Goal: Find specific page/section: Find specific page/section

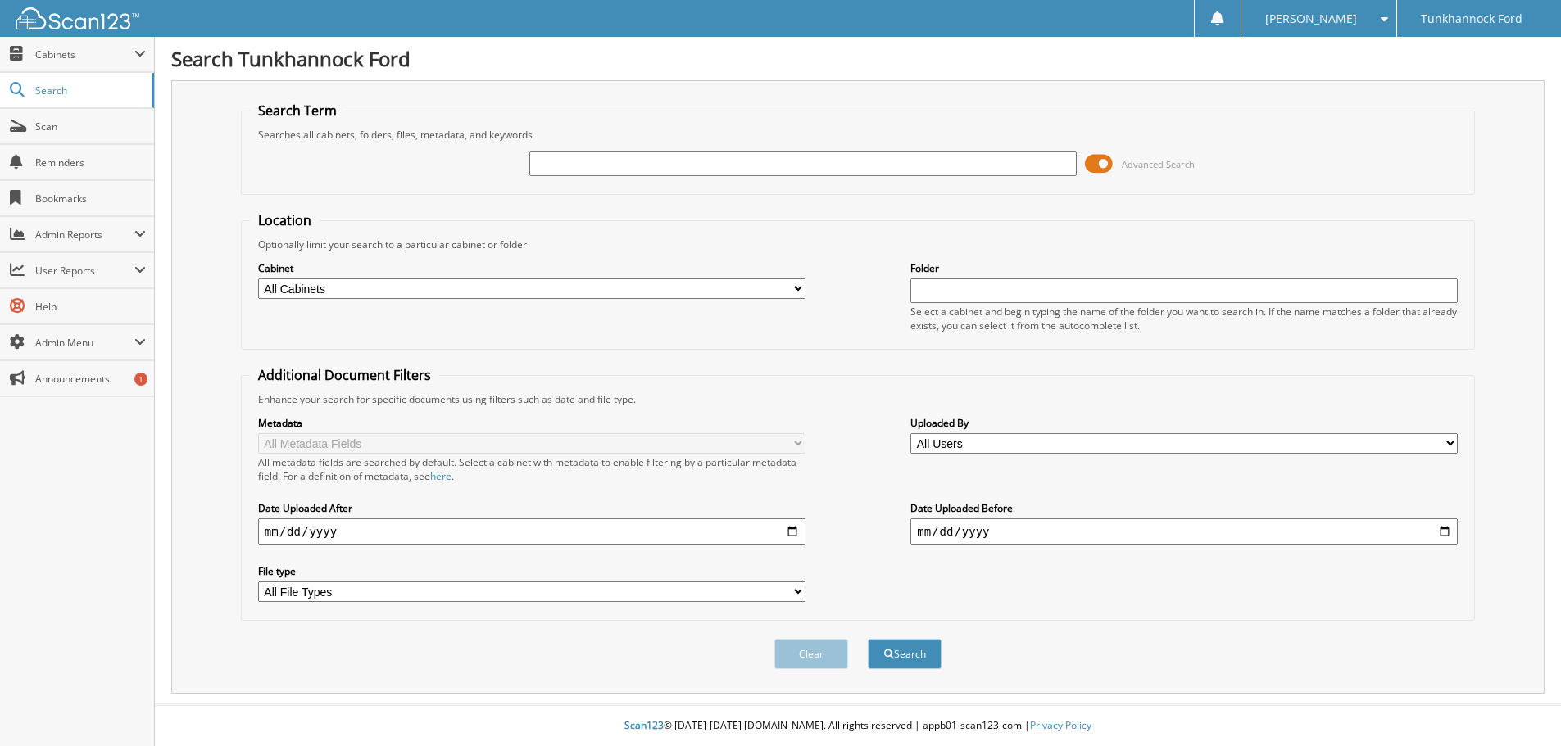
click at [1085, 152] on span at bounding box center [1099, 164] width 28 height 25
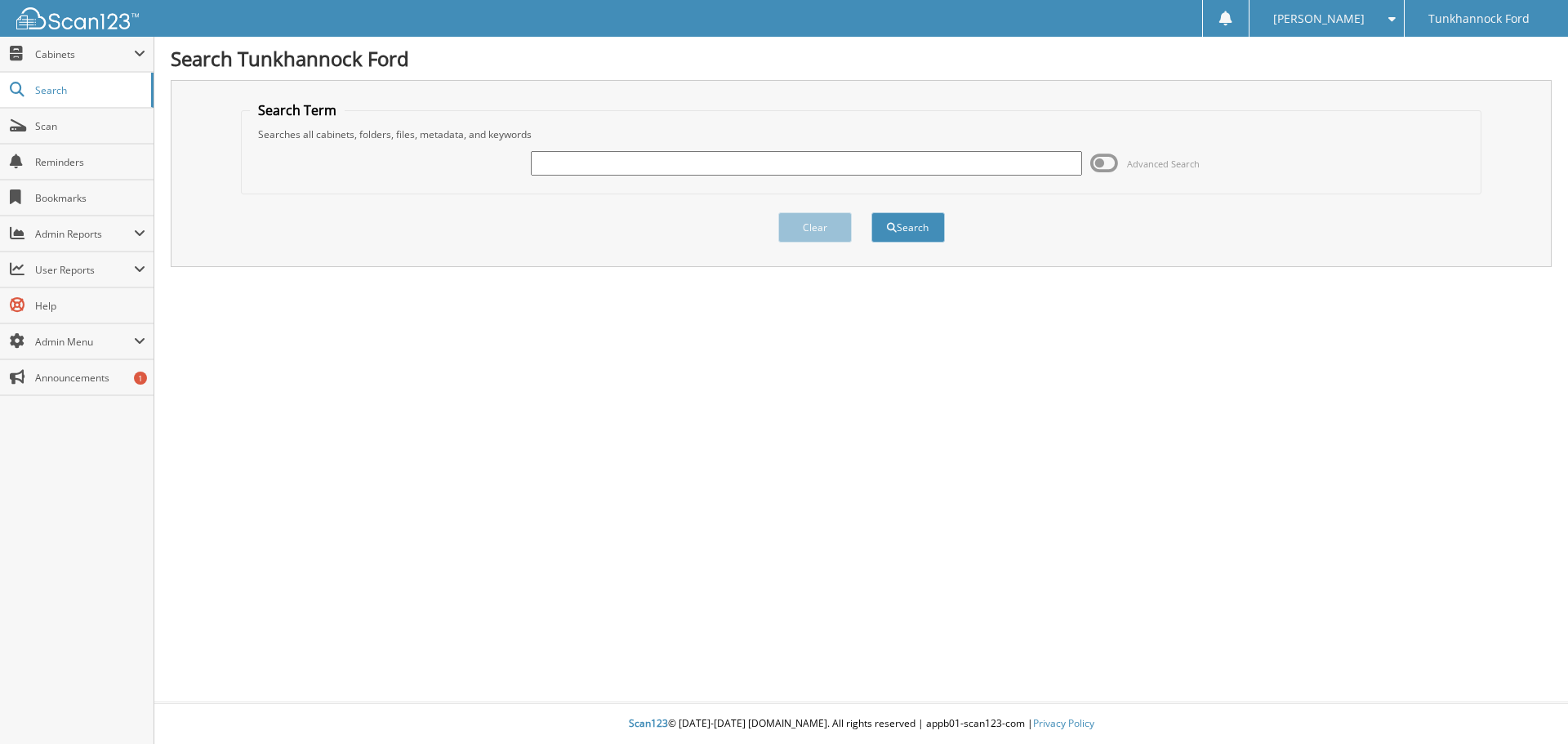
click at [931, 170] on input "text" at bounding box center [806, 164] width 550 height 25
type input "133120"
click at [871, 212] on button "Search" at bounding box center [908, 227] width 74 height 30
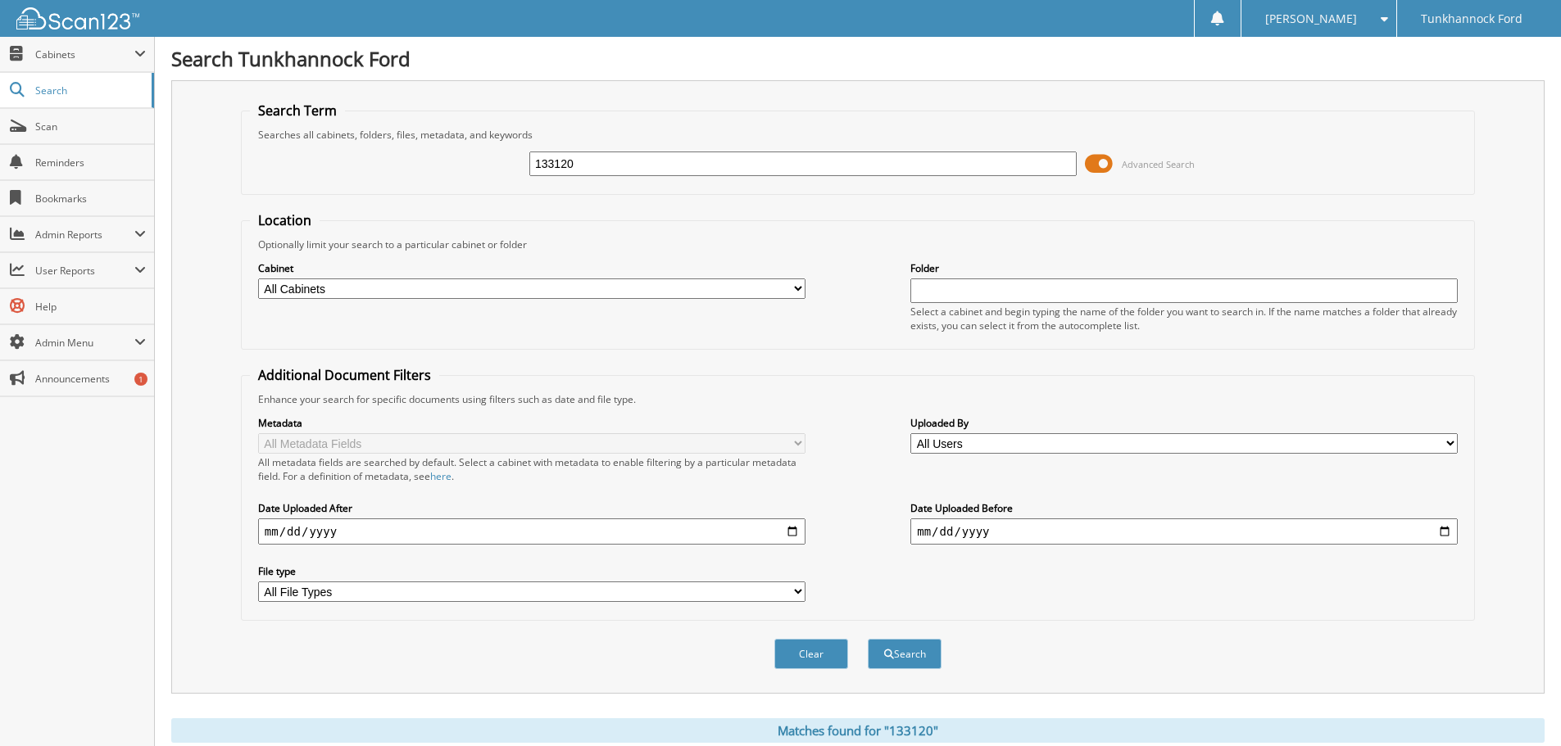
click at [1090, 168] on span at bounding box center [1099, 164] width 28 height 25
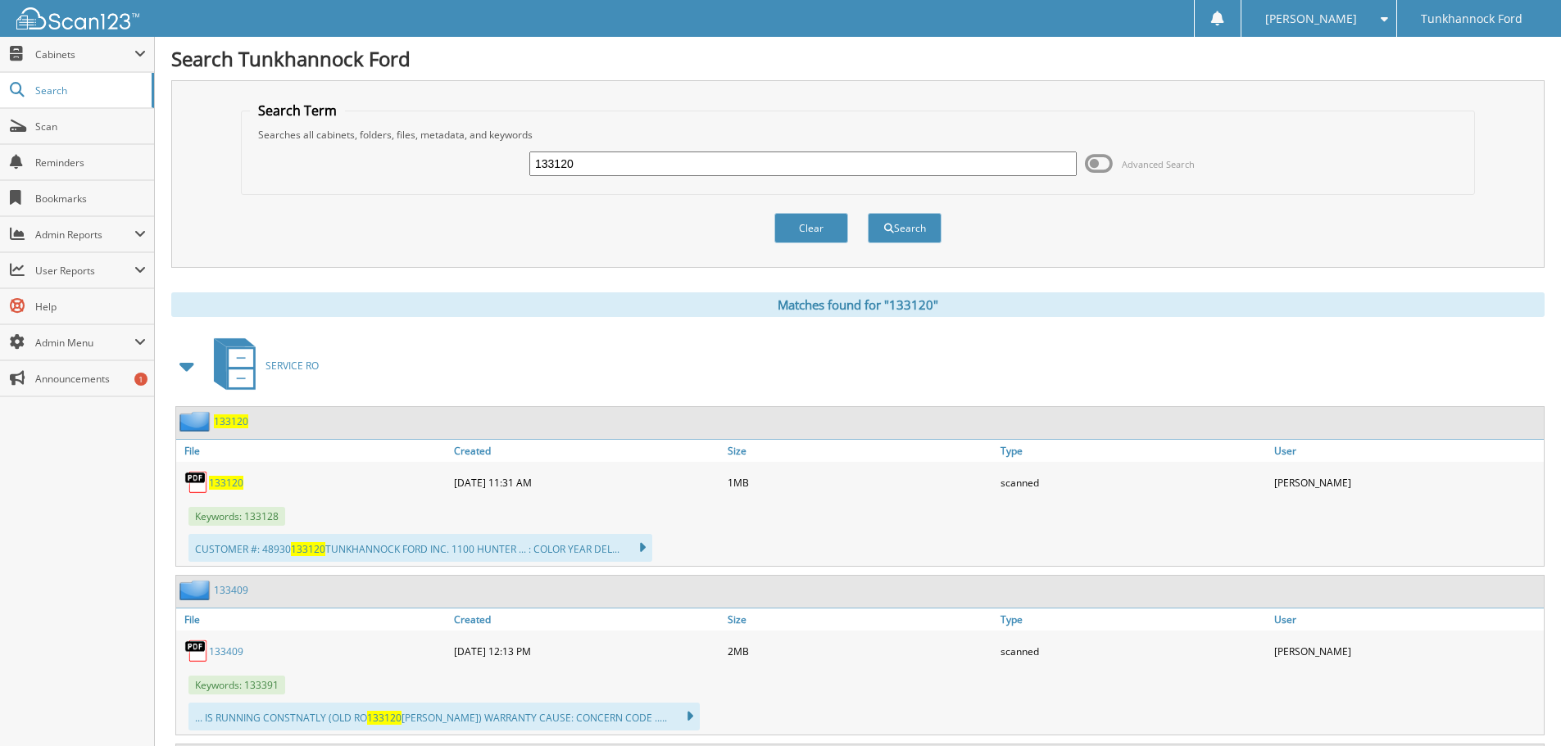
click at [211, 488] on span "133120" at bounding box center [226, 483] width 34 height 14
